Goal: Find specific page/section: Find specific page/section

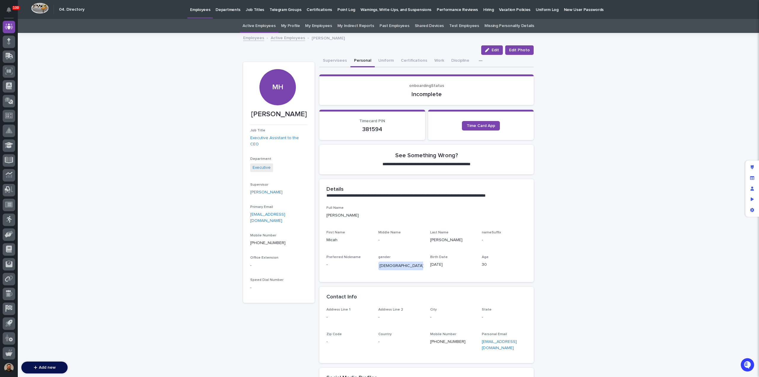
click at [248, 39] on link "Employees" at bounding box center [253, 37] width 21 height 7
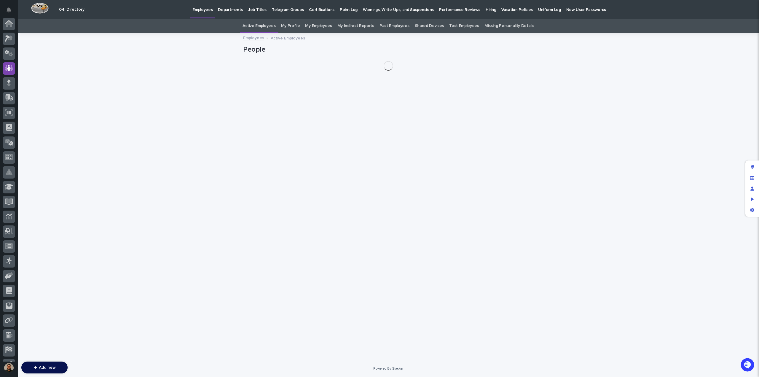
scroll to position [42, 0]
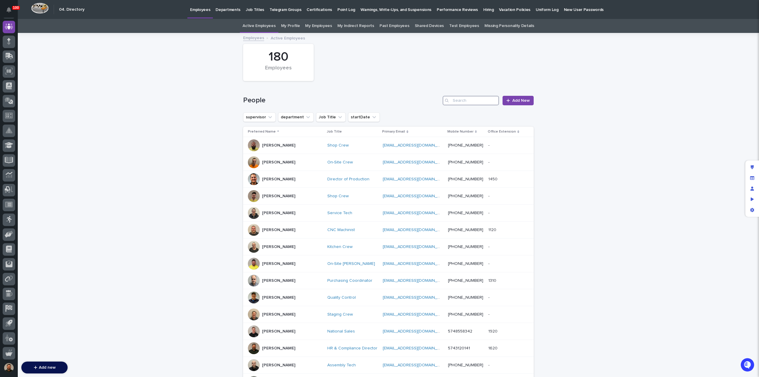
click at [463, 96] on input "Search" at bounding box center [471, 100] width 56 height 9
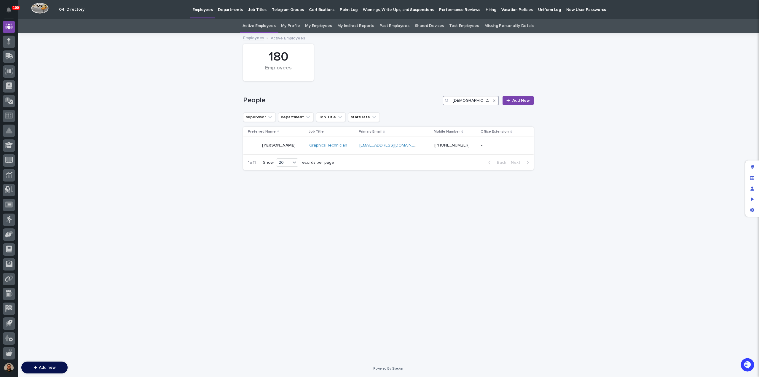
type input "[DEMOGRAPHIC_DATA]"
click at [279, 141] on div "[PERSON_NAME]" at bounding box center [278, 146] width 33 height 10
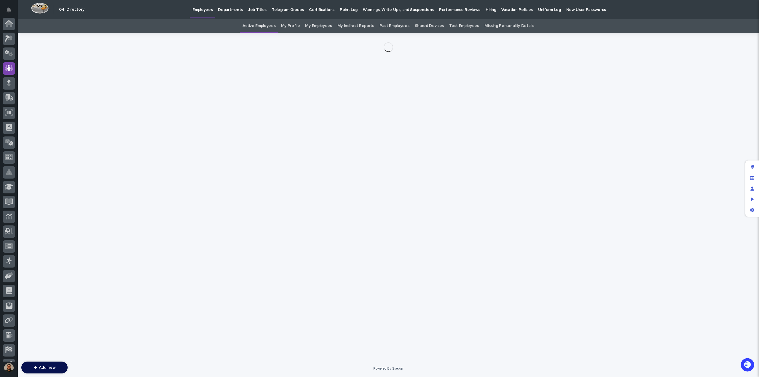
scroll to position [42, 0]
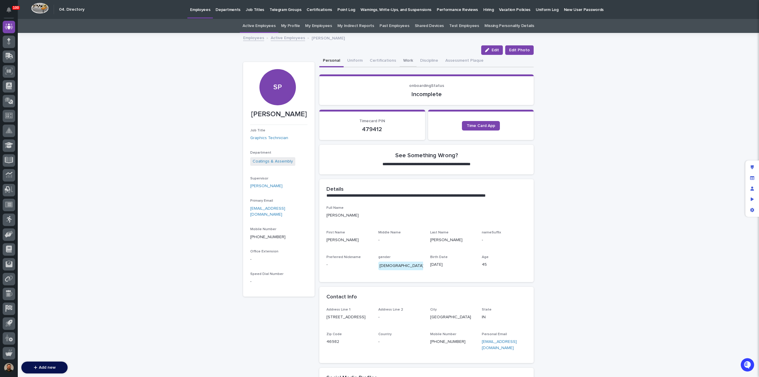
click at [407, 60] on button "Work" at bounding box center [408, 61] width 17 height 12
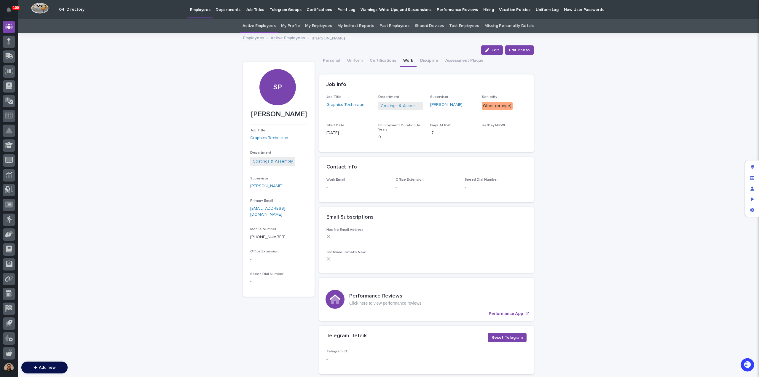
click at [481, 7] on div "Hiring" at bounding box center [489, 6] width 16 height 12
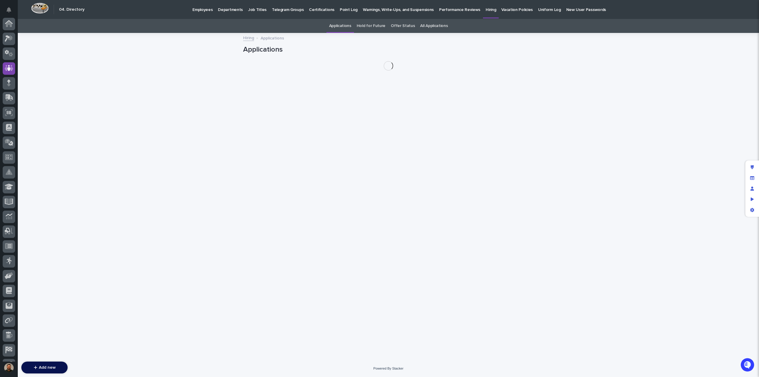
scroll to position [42, 0]
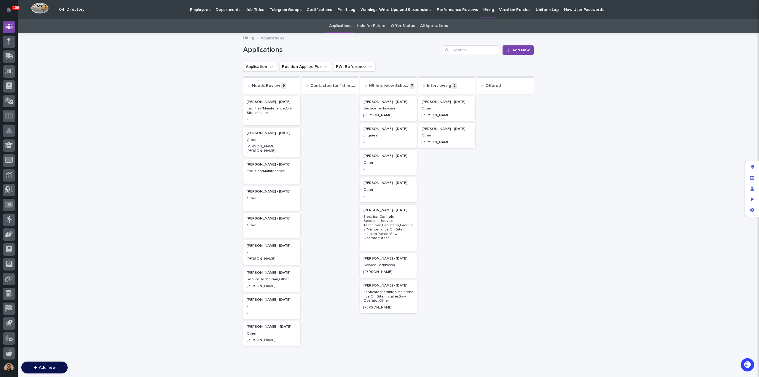
click at [402, 28] on link "Offer Status" at bounding box center [403, 26] width 24 height 14
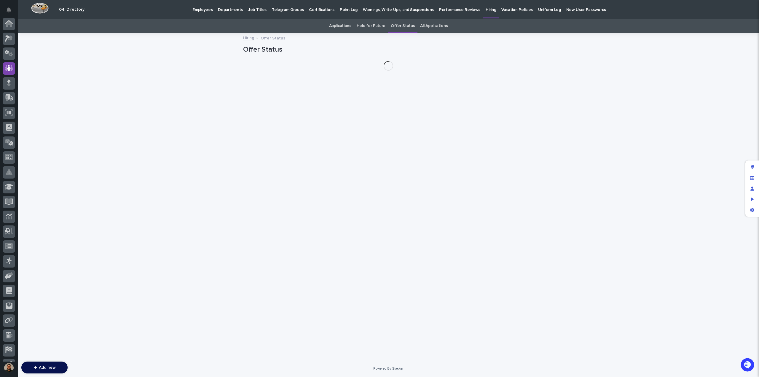
scroll to position [42, 0]
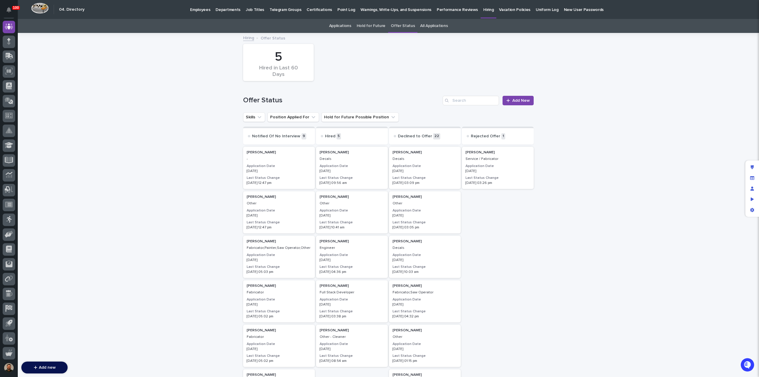
click at [344, 163] on div "[PERSON_NAME] Decals Application Date [DATE] Last Status Change [DATE] 09:56 am" at bounding box center [352, 168] width 72 height 42
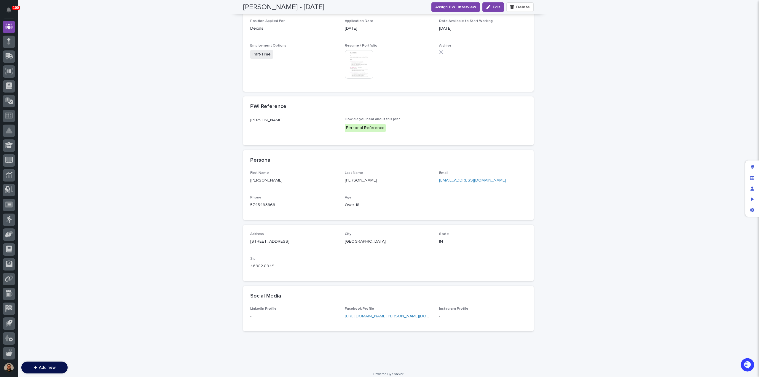
scroll to position [234, 0]
